Goal: Information Seeking & Learning: Learn about a topic

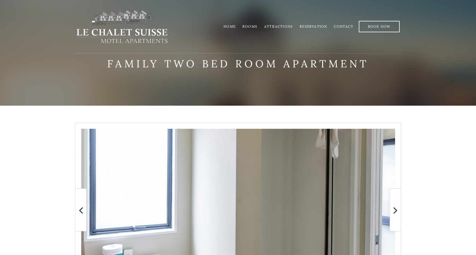
click at [232, 27] on link "Home" at bounding box center [230, 26] width 12 height 4
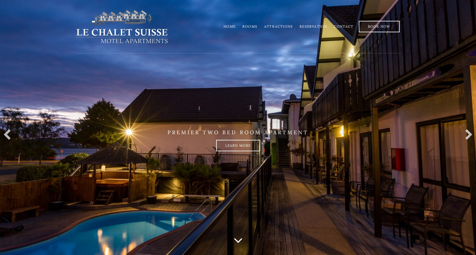
click at [342, 26] on link "Contact" at bounding box center [343, 26] width 19 height 4
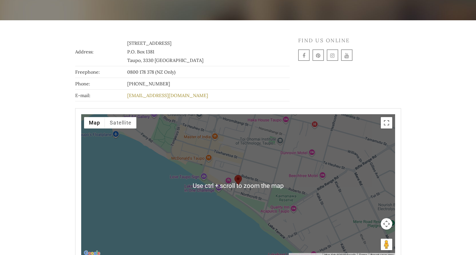
scroll to position [63, 0]
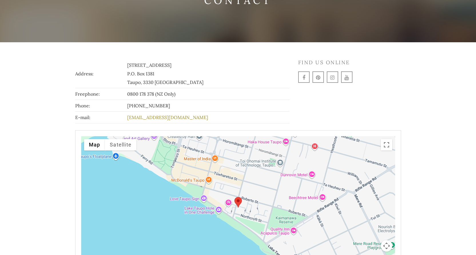
drag, startPoint x: 141, startPoint y: 64, endPoint x: 195, endPoint y: 65, distance: 53.2
click at [195, 65] on td "[STREET_ADDRESS] P.O. [STREET_ADDRESS]" at bounding box center [208, 73] width 164 height 29
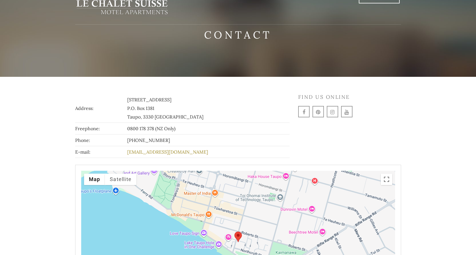
scroll to position [0, 0]
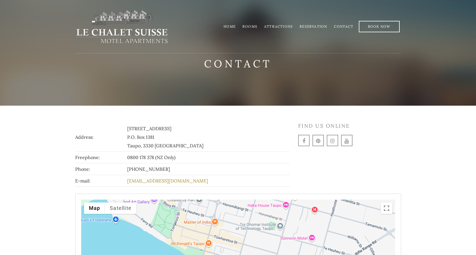
click at [252, 27] on link "Rooms" at bounding box center [250, 26] width 15 height 4
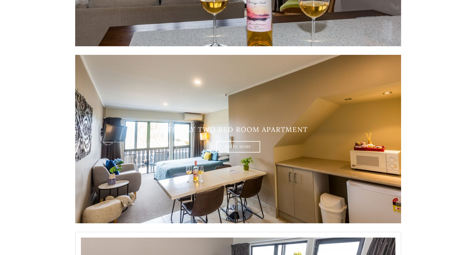
scroll to position [721, 0]
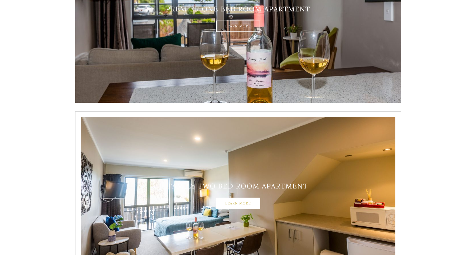
click at [245, 202] on link "Learn More" at bounding box center [238, 203] width 44 height 11
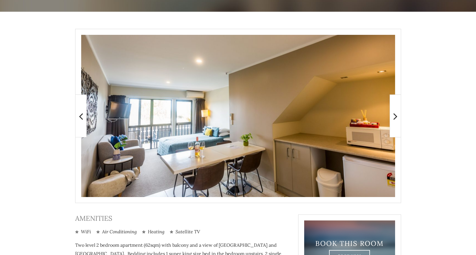
scroll to position [103, 0]
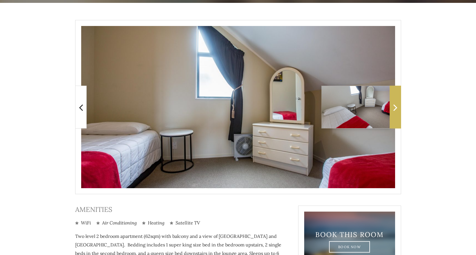
click at [395, 104] on icon at bounding box center [396, 107] width 4 height 11
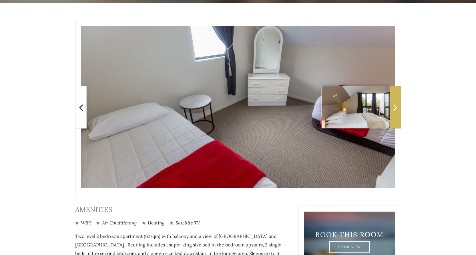
click at [395, 104] on icon at bounding box center [396, 107] width 4 height 11
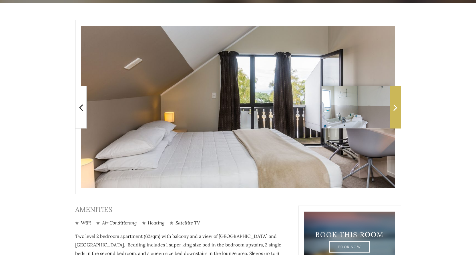
click at [394, 105] on icon at bounding box center [396, 107] width 4 height 11
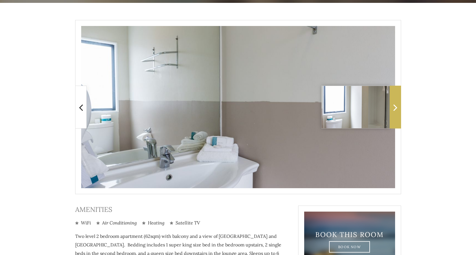
click at [394, 105] on icon at bounding box center [396, 107] width 4 height 11
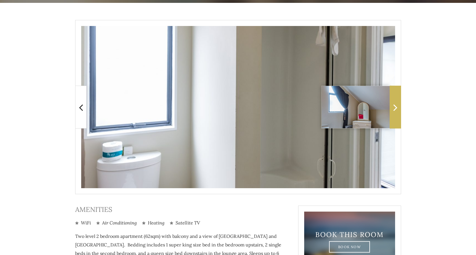
click at [394, 105] on icon at bounding box center [396, 107] width 4 height 11
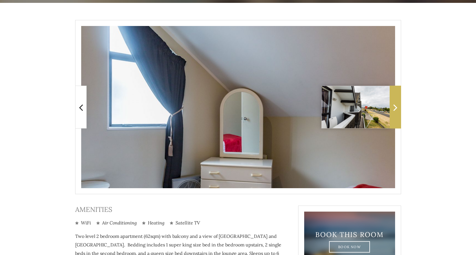
click at [394, 105] on icon at bounding box center [396, 107] width 4 height 11
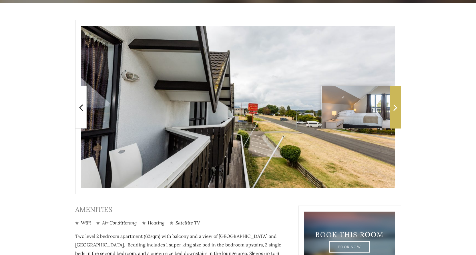
click at [394, 105] on icon at bounding box center [396, 107] width 4 height 11
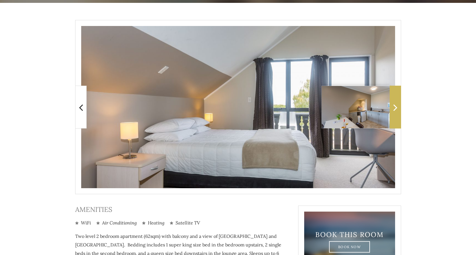
click at [394, 105] on icon at bounding box center [396, 107] width 4 height 11
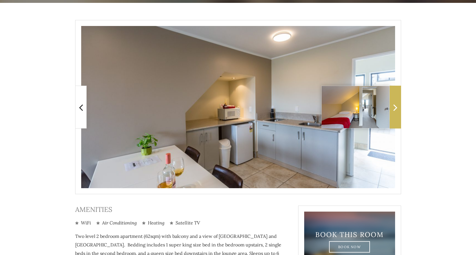
click at [394, 108] on icon at bounding box center [396, 107] width 4 height 11
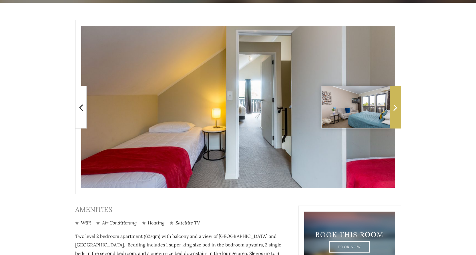
click at [392, 107] on span at bounding box center [395, 107] width 11 height 43
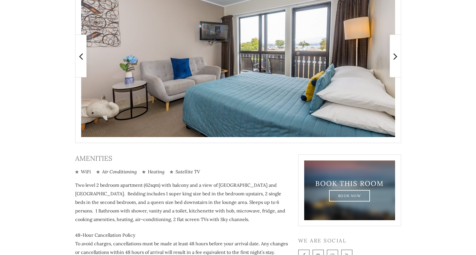
scroll to position [61, 0]
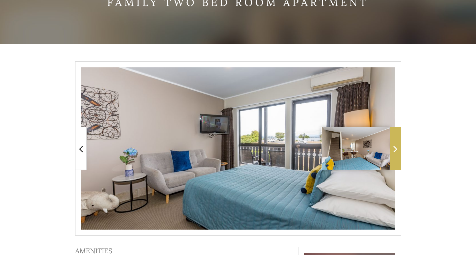
click at [398, 146] on span at bounding box center [395, 148] width 11 height 43
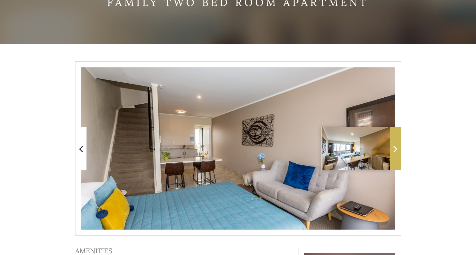
click at [396, 148] on icon at bounding box center [396, 148] width 4 height 11
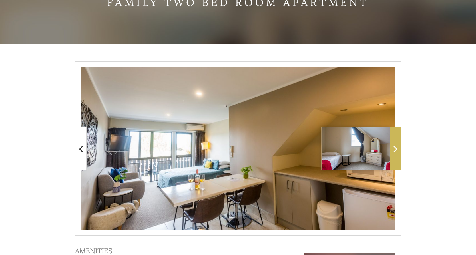
click at [396, 148] on icon at bounding box center [396, 148] width 4 height 11
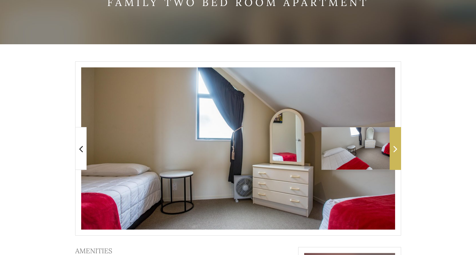
click at [396, 148] on icon at bounding box center [396, 148] width 4 height 11
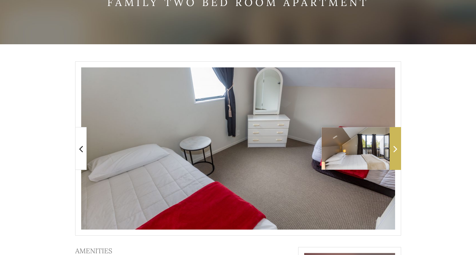
click at [396, 148] on icon at bounding box center [396, 148] width 4 height 11
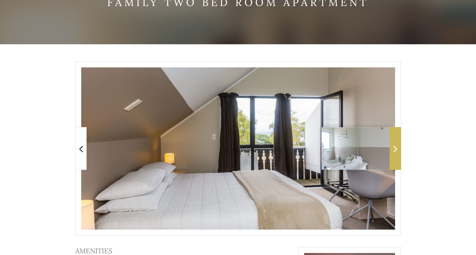
click at [396, 148] on icon at bounding box center [396, 148] width 4 height 11
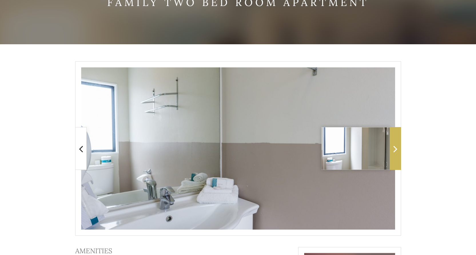
click at [396, 148] on icon at bounding box center [396, 148] width 4 height 11
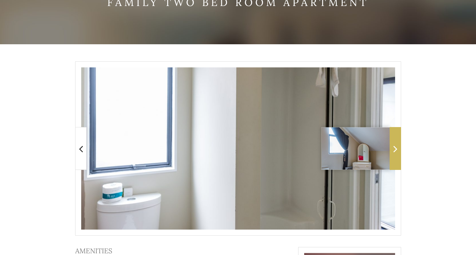
click at [396, 148] on icon at bounding box center [396, 148] width 4 height 11
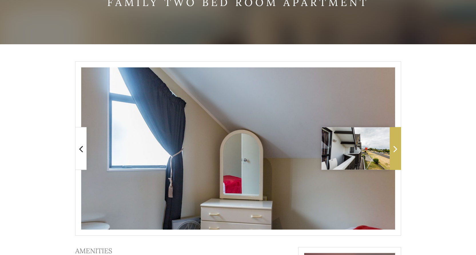
click at [396, 148] on icon at bounding box center [396, 148] width 4 height 11
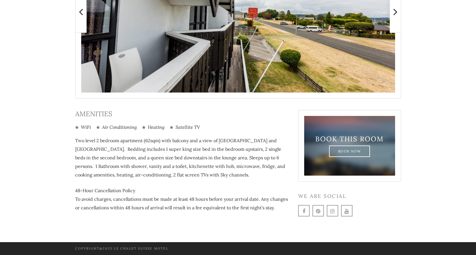
scroll to position [27, 0]
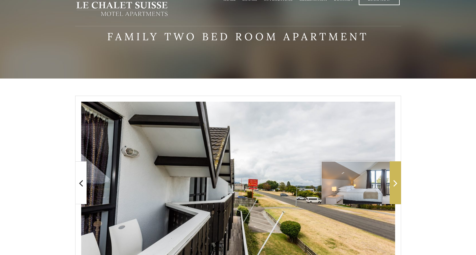
click at [396, 180] on icon at bounding box center [396, 183] width 4 height 11
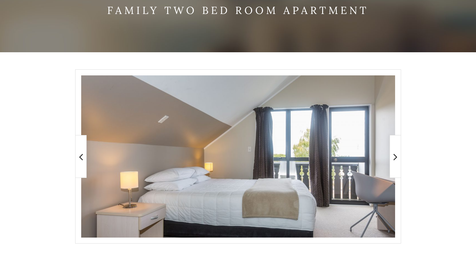
scroll to position [96, 0]
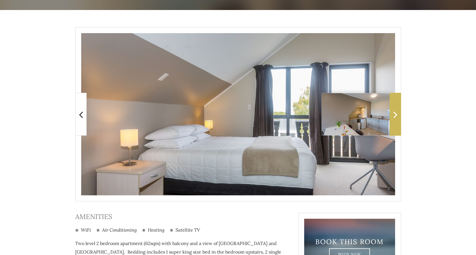
click at [398, 115] on span at bounding box center [395, 114] width 11 height 43
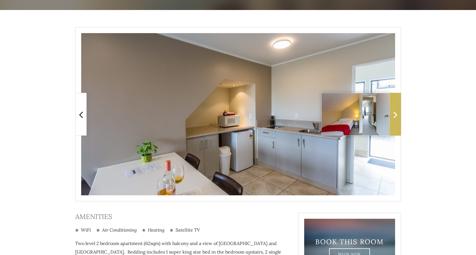
click at [399, 114] on span at bounding box center [395, 114] width 11 height 43
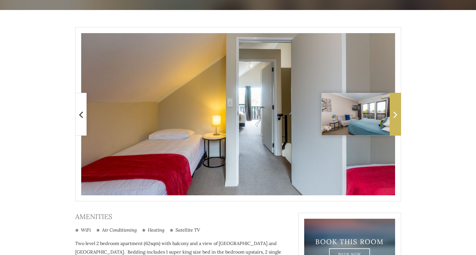
click at [399, 114] on span at bounding box center [395, 114] width 11 height 43
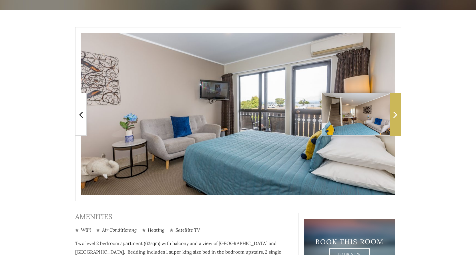
click at [394, 113] on icon at bounding box center [396, 114] width 4 height 11
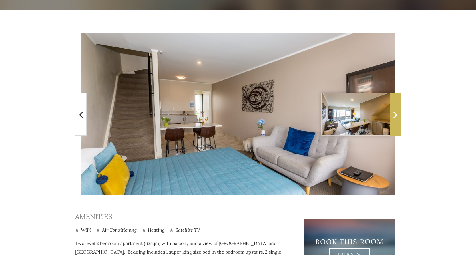
click at [395, 113] on icon at bounding box center [396, 114] width 4 height 11
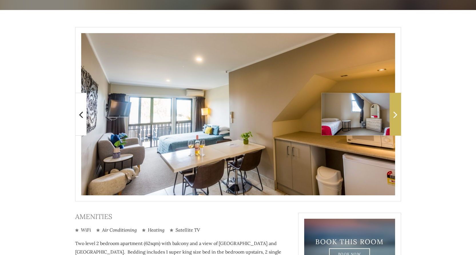
click at [395, 113] on icon at bounding box center [396, 114] width 4 height 11
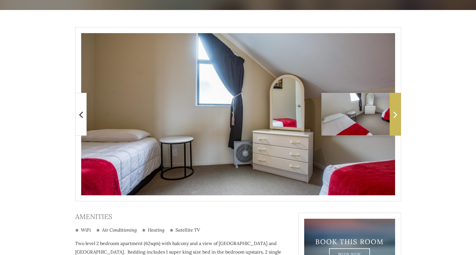
click at [395, 113] on icon at bounding box center [396, 114] width 4 height 11
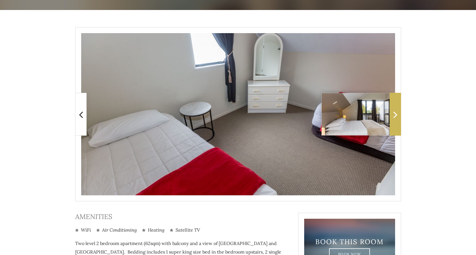
click at [394, 113] on icon at bounding box center [396, 114] width 4 height 11
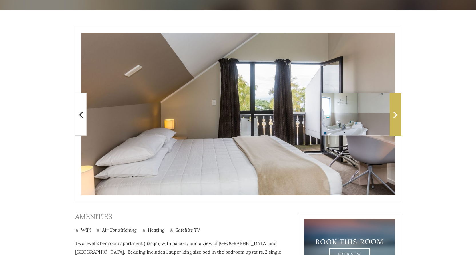
click at [394, 113] on icon at bounding box center [396, 114] width 4 height 11
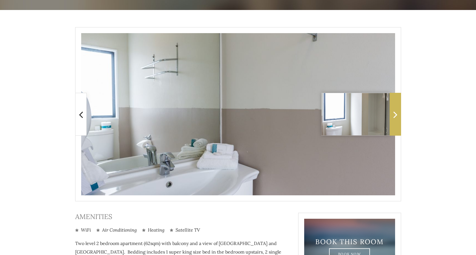
click at [394, 113] on icon at bounding box center [396, 114] width 4 height 11
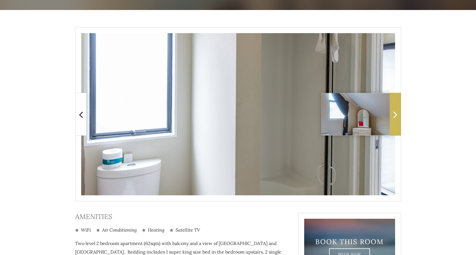
click at [394, 113] on icon at bounding box center [396, 114] width 4 height 11
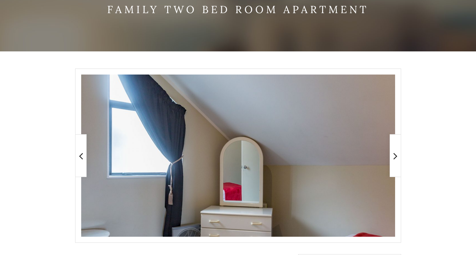
scroll to position [0, 0]
